Goal: Task Accomplishment & Management: Manage account settings

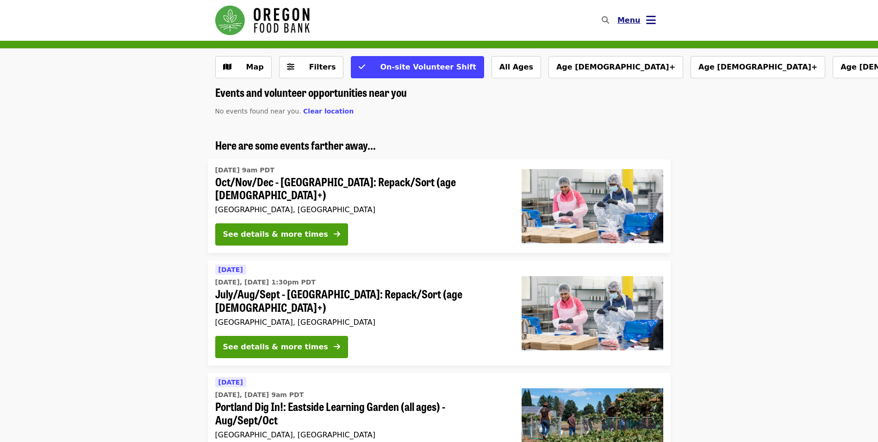
click at [652, 25] on icon "bars icon" at bounding box center [651, 19] width 10 height 13
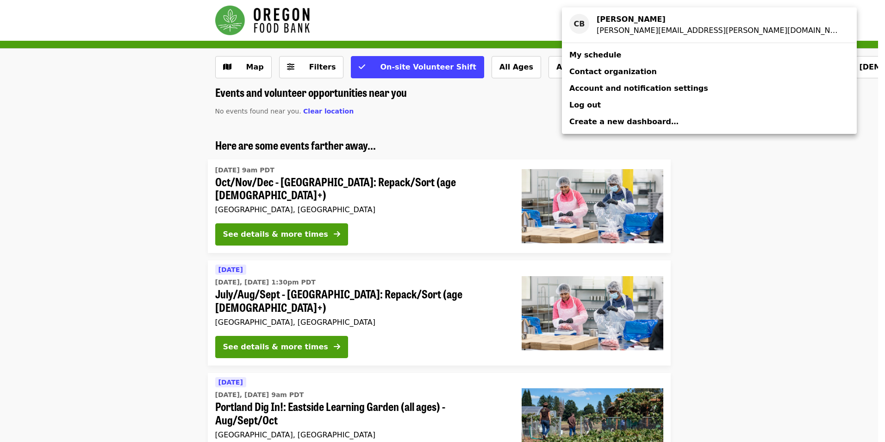
click at [601, 58] on span "My schedule" at bounding box center [595, 54] width 52 height 9
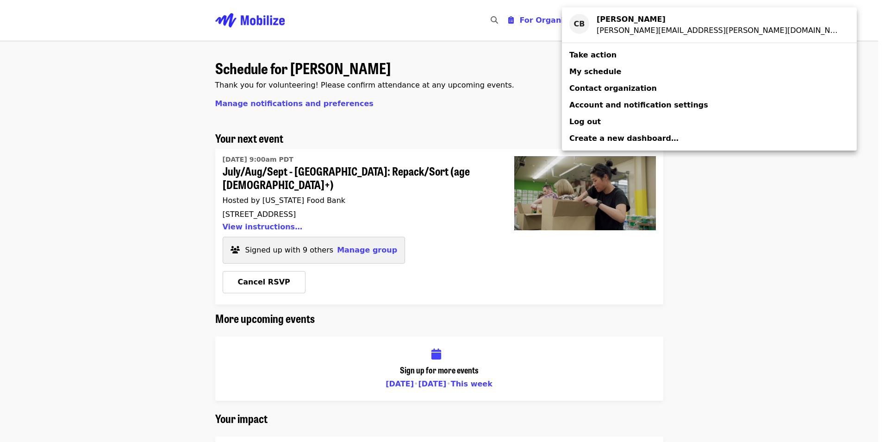
click at [361, 237] on div "Account menu" at bounding box center [442, 221] width 885 height 442
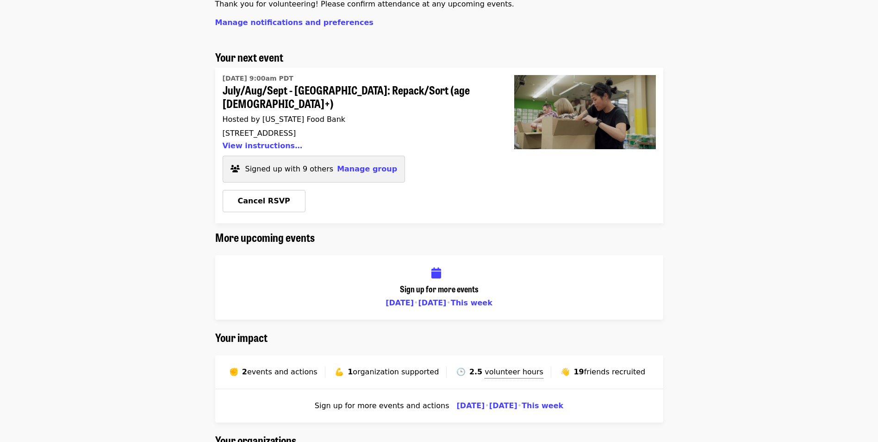
scroll to position [93, 0]
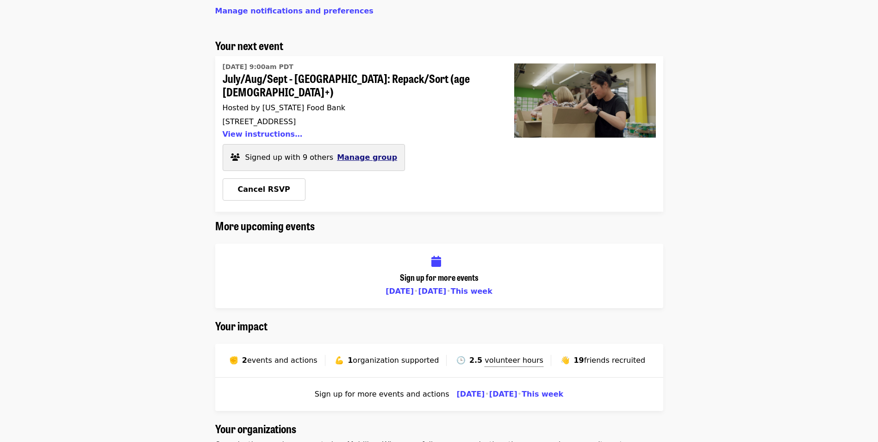
click at [343, 153] on span "Manage group" at bounding box center [367, 157] width 60 height 9
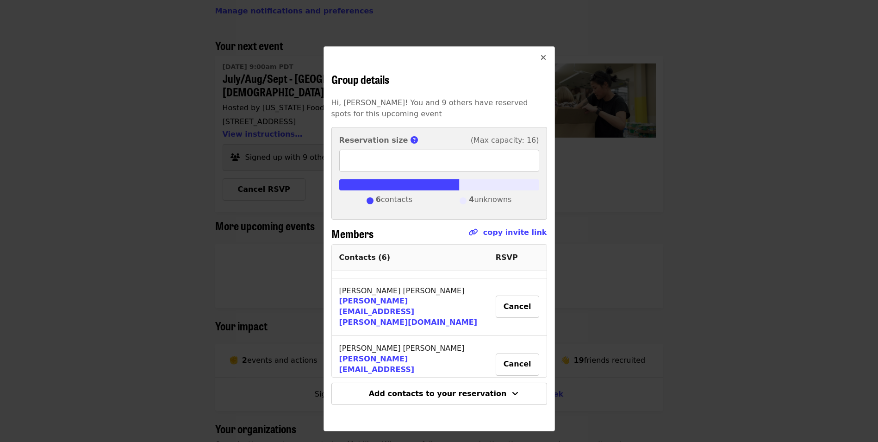
scroll to position [149, 0]
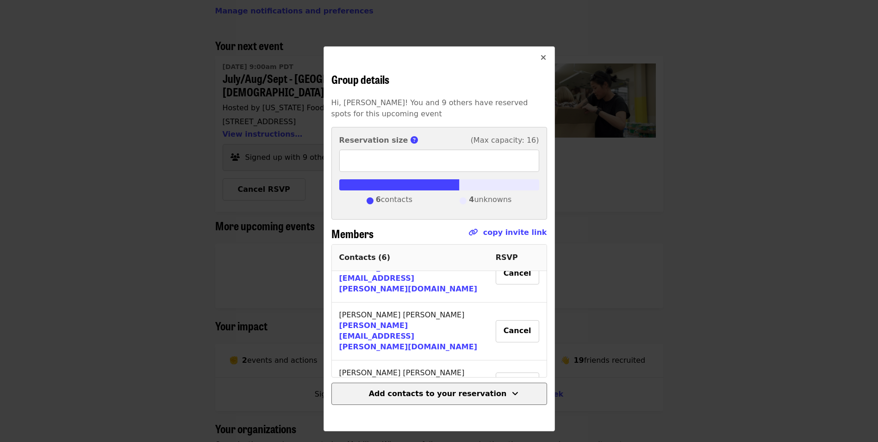
click at [413, 390] on span "Add contacts to your reservation" at bounding box center [438, 393] width 138 height 9
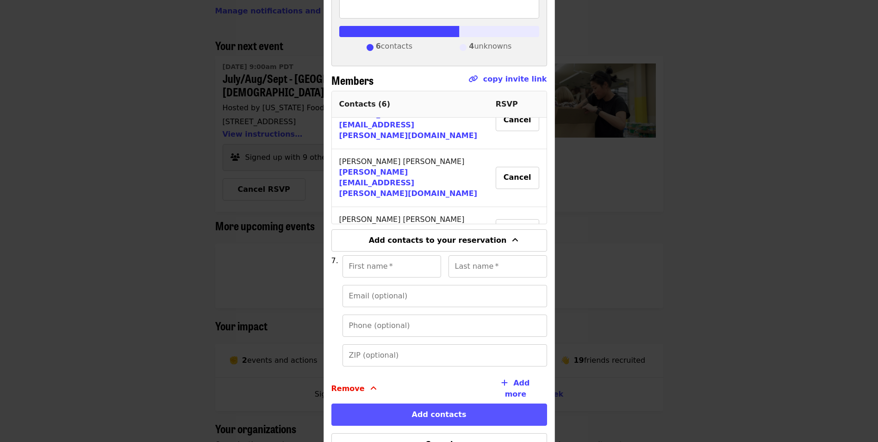
scroll to position [193, 0]
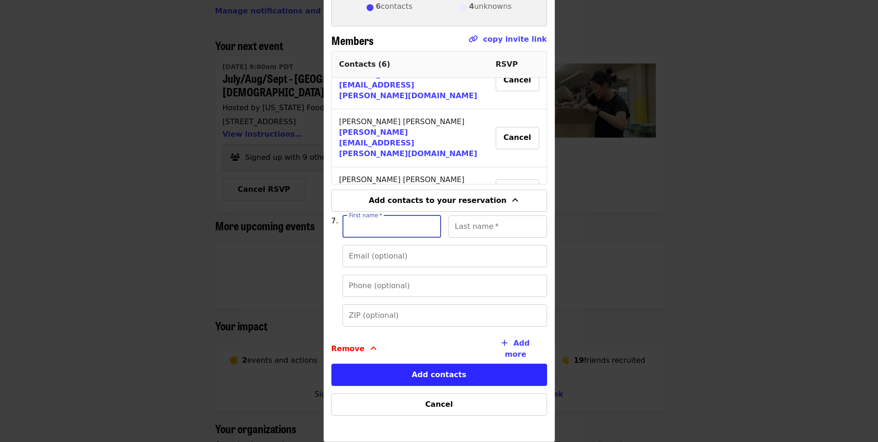
click at [366, 233] on input "First name   *" at bounding box center [392, 226] width 99 height 22
type input "*******"
type input "******"
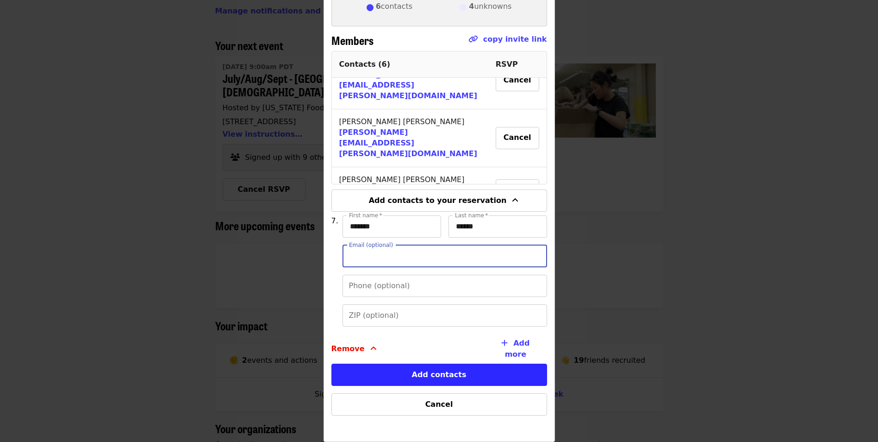
click at [368, 258] on input "Email (optional)" at bounding box center [445, 256] width 205 height 22
type input "**********"
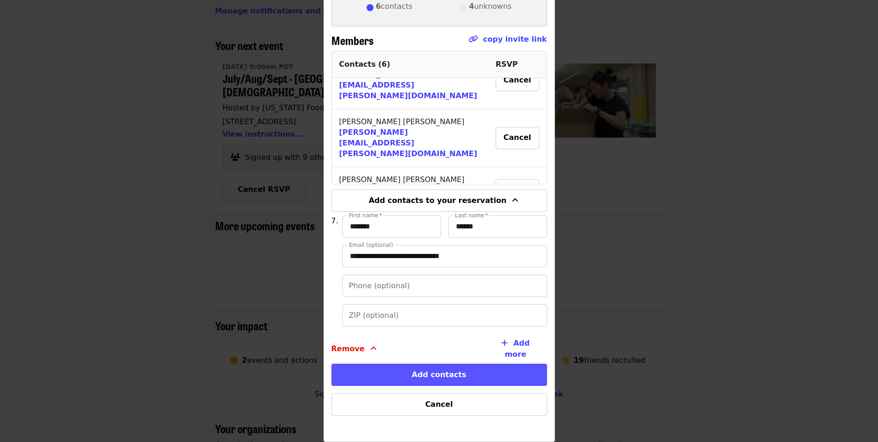
click at [396, 372] on button "Add contacts" at bounding box center [439, 374] width 216 height 22
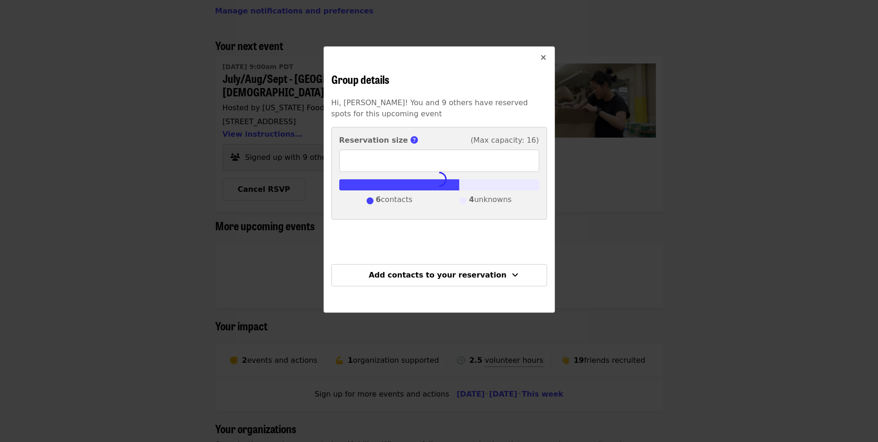
scroll to position [0, 0]
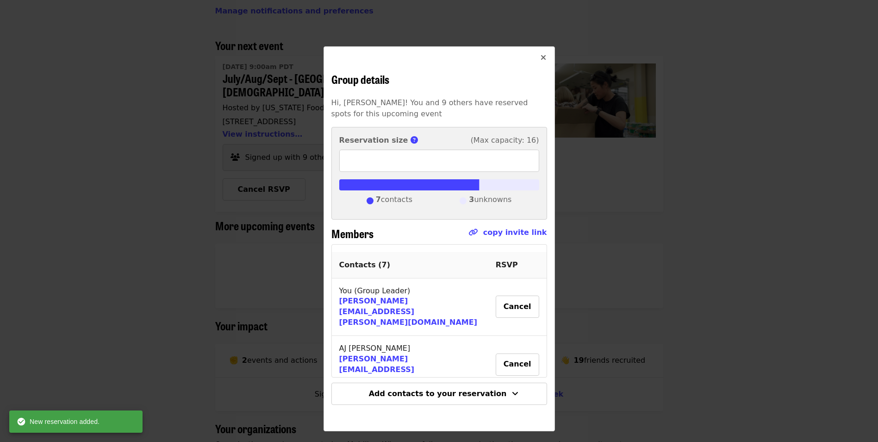
click at [546, 58] on icon "times icon" at bounding box center [544, 57] width 6 height 9
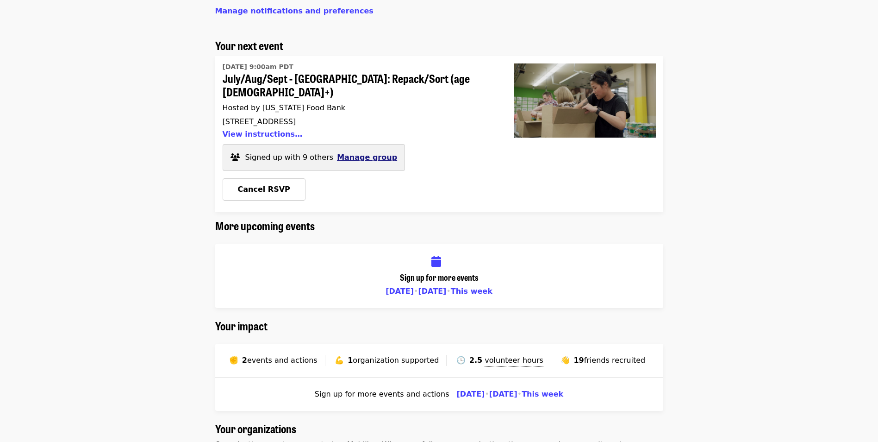
click at [363, 153] on span "Manage group" at bounding box center [367, 157] width 60 height 9
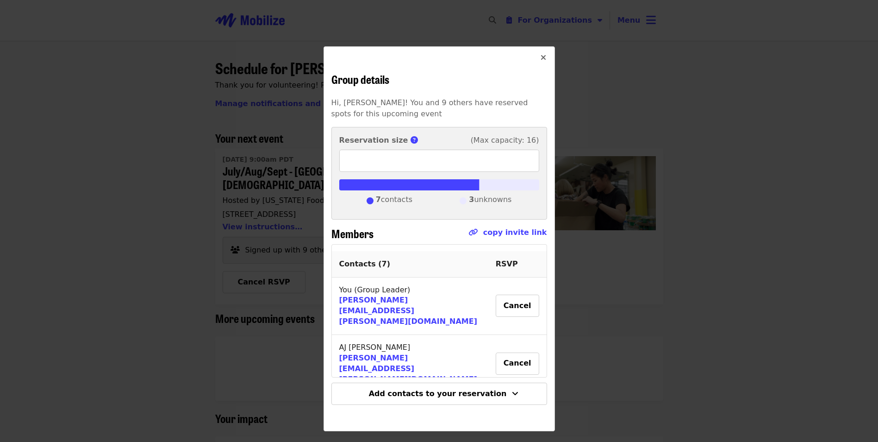
click at [543, 56] on icon "times icon" at bounding box center [544, 57] width 6 height 9
